Goal: Information Seeking & Learning: Learn about a topic

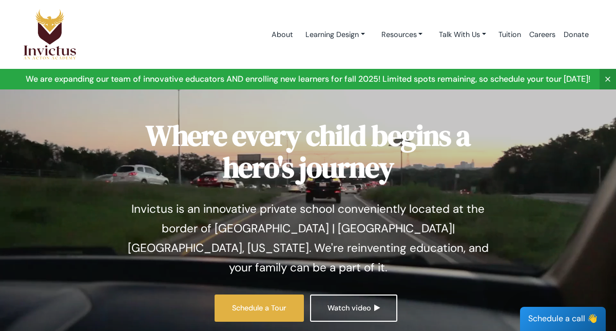
scroll to position [30, 0]
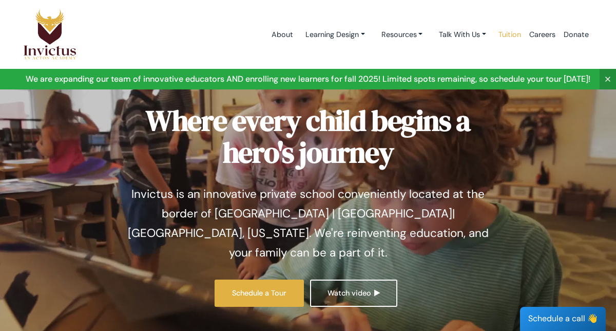
click at [518, 34] on link "Tuition" at bounding box center [509, 35] width 31 height 44
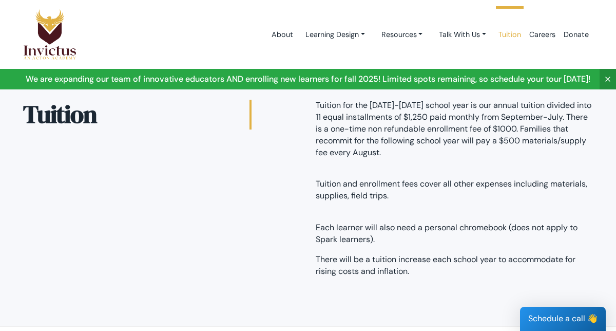
scroll to position [12, 0]
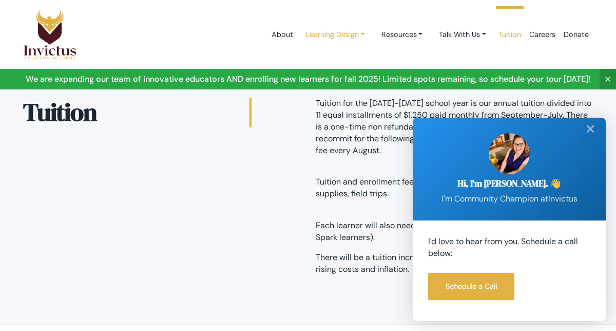
click at [355, 34] on link "Learning Design" at bounding box center [335, 34] width 76 height 19
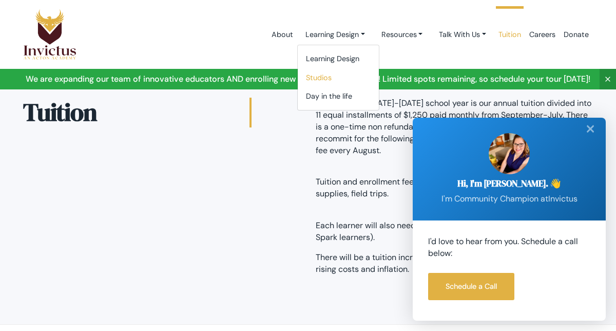
click at [340, 80] on link "Studios" at bounding box center [338, 77] width 81 height 19
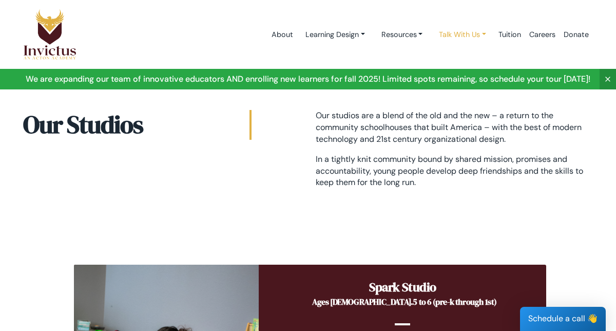
click at [482, 31] on link "Talk With Us" at bounding box center [463, 34] width 64 height 19
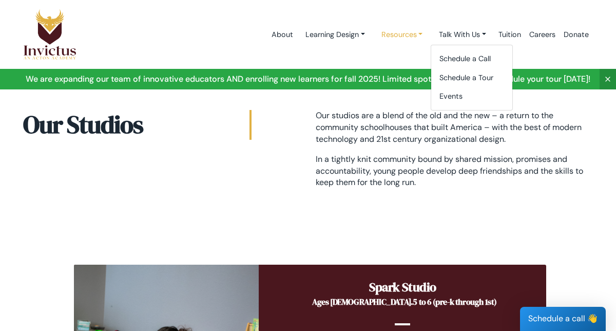
click at [419, 32] on link "Resources" at bounding box center [402, 34] width 58 height 19
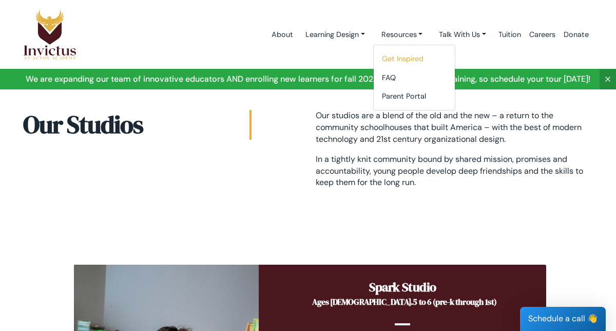
click at [415, 60] on link "Get Inspired" at bounding box center [414, 58] width 81 height 19
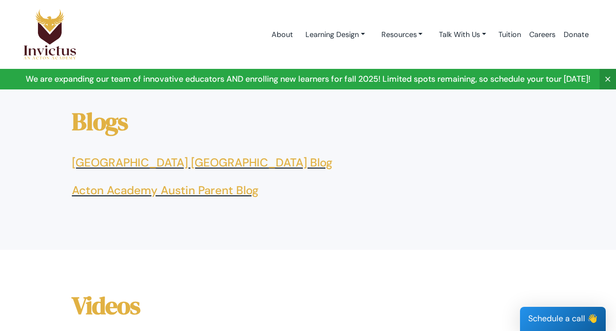
scroll to position [460, 0]
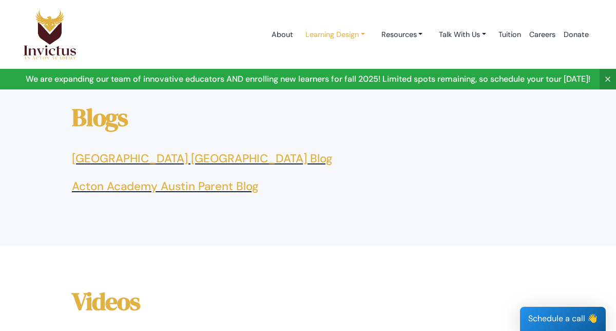
click at [355, 29] on link "Learning Design" at bounding box center [335, 34] width 76 height 19
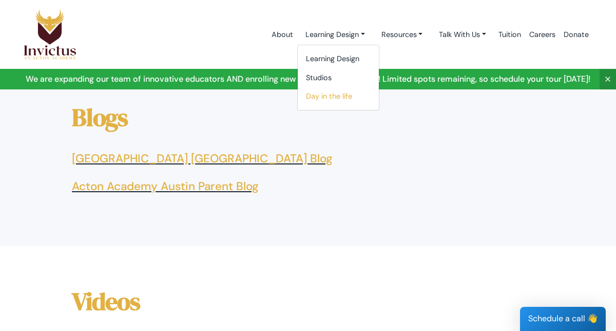
click at [332, 91] on link "Day in the life" at bounding box center [338, 96] width 81 height 19
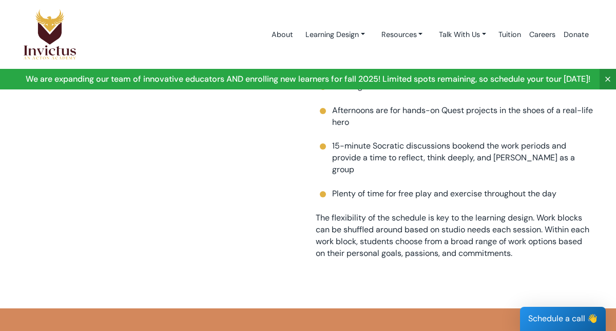
scroll to position [609, 0]
